Goal: Find specific page/section: Find specific page/section

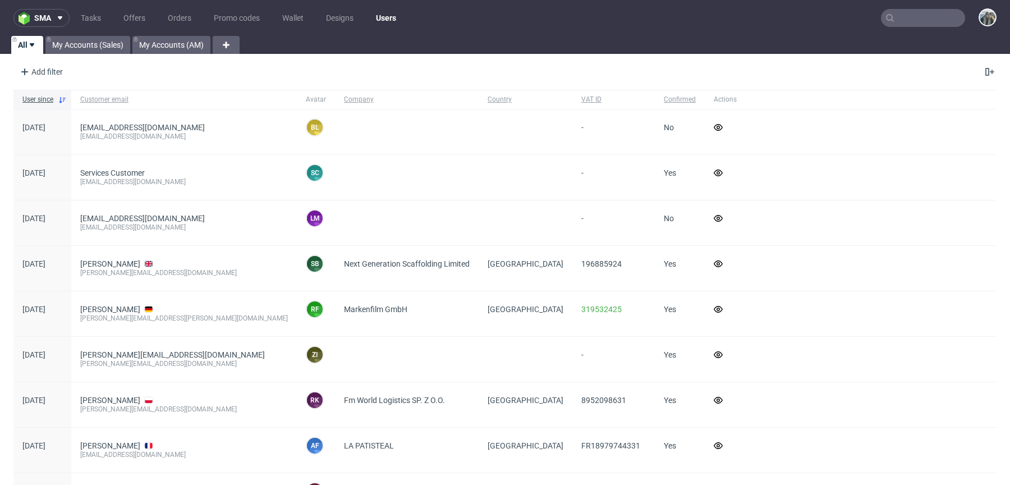
click at [921, 20] on input "text" at bounding box center [923, 18] width 84 height 18
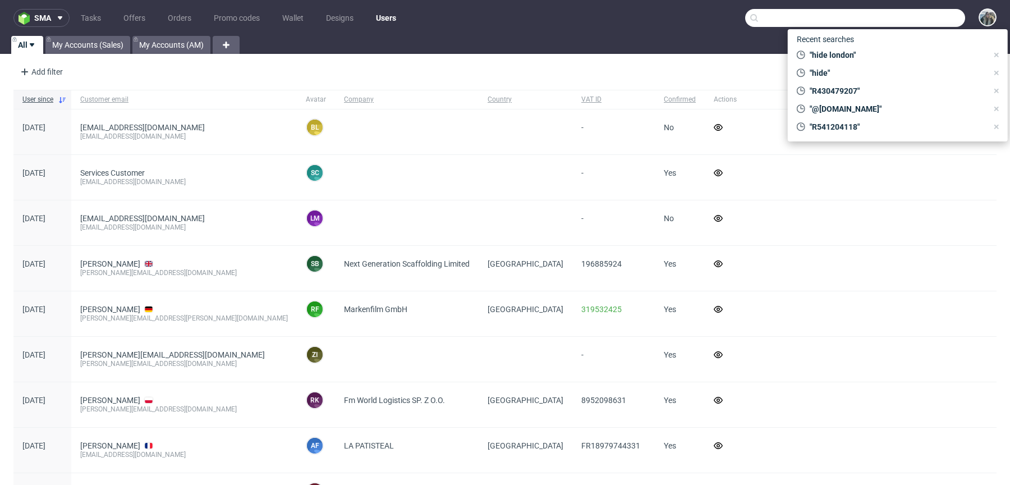
paste input "lateralthinking"
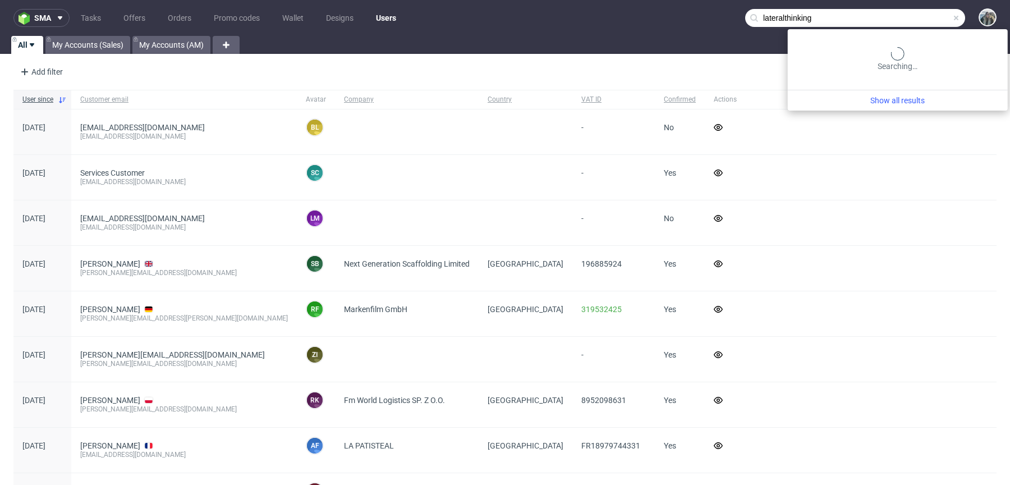
type input "lateralthinking"
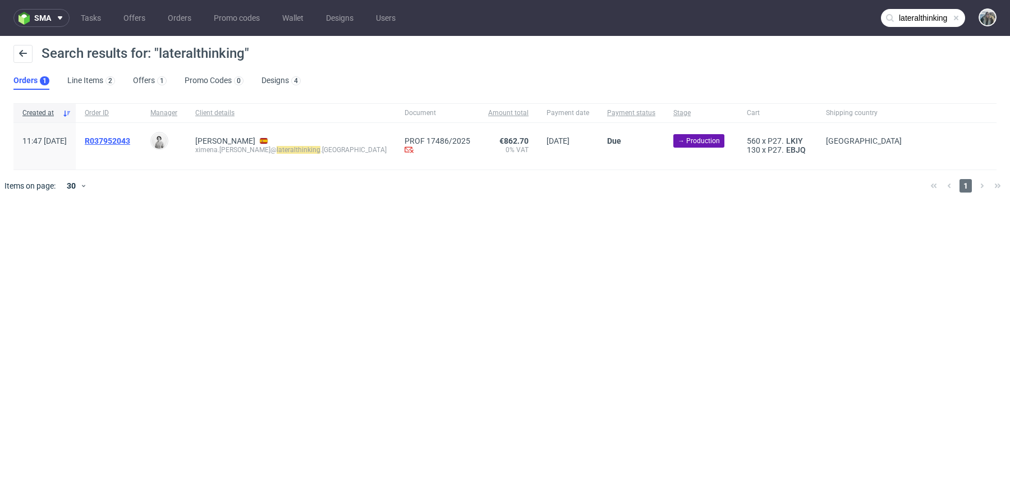
click at [130, 136] on span "R037952043" at bounding box center [107, 140] width 45 height 9
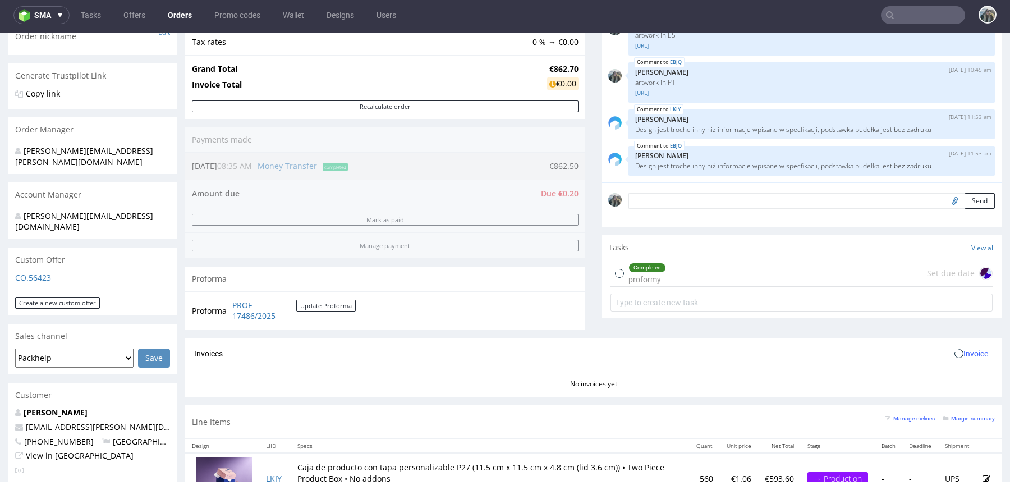
scroll to position [531, 0]
